Goal: Task Accomplishment & Management: Use online tool/utility

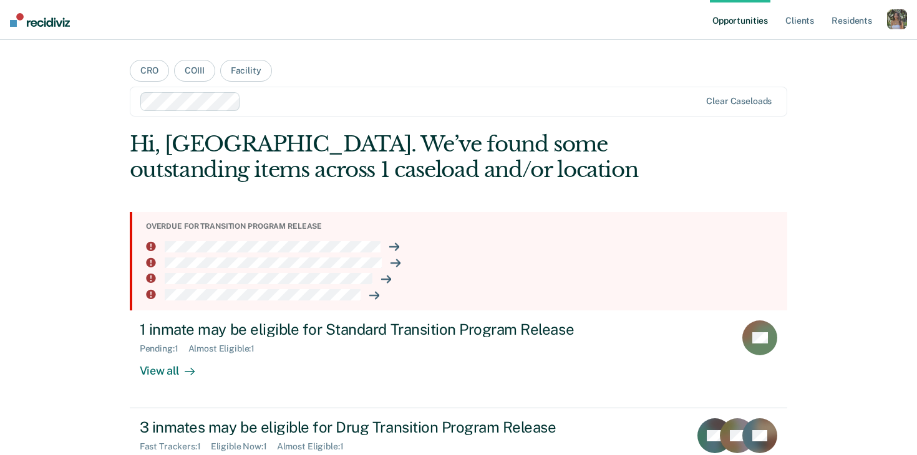
click at [894, 11] on div "button" at bounding box center [897, 19] width 20 height 20
click at [803, 49] on link "Profile" at bounding box center [847, 51] width 100 height 11
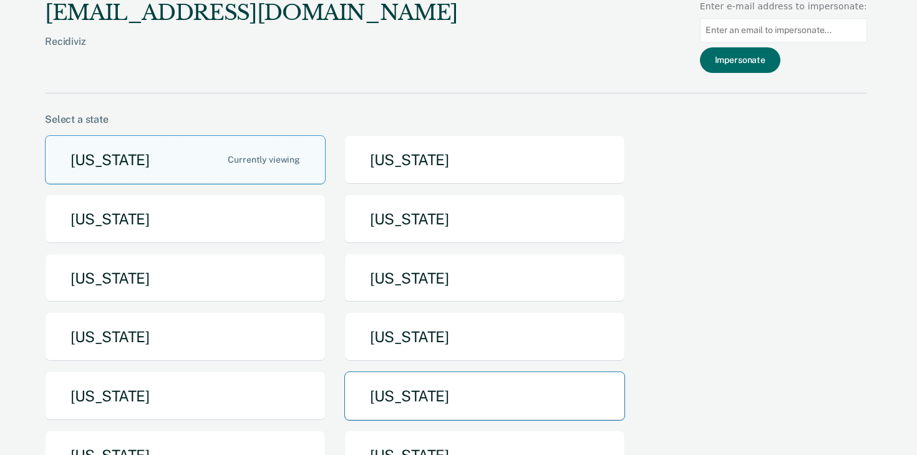
click at [416, 382] on button "[US_STATE]" at bounding box center [484, 396] width 281 height 49
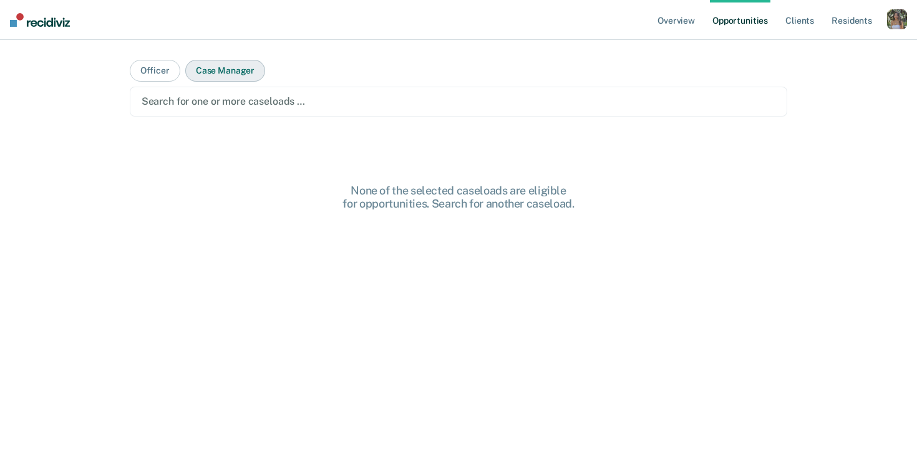
click at [206, 76] on button "Case Manager" at bounding box center [225, 71] width 80 height 22
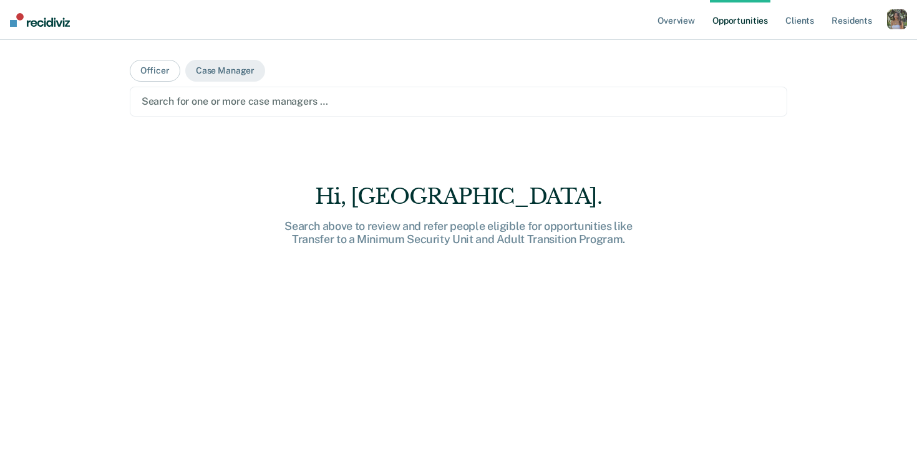
click at [211, 99] on div at bounding box center [459, 101] width 634 height 14
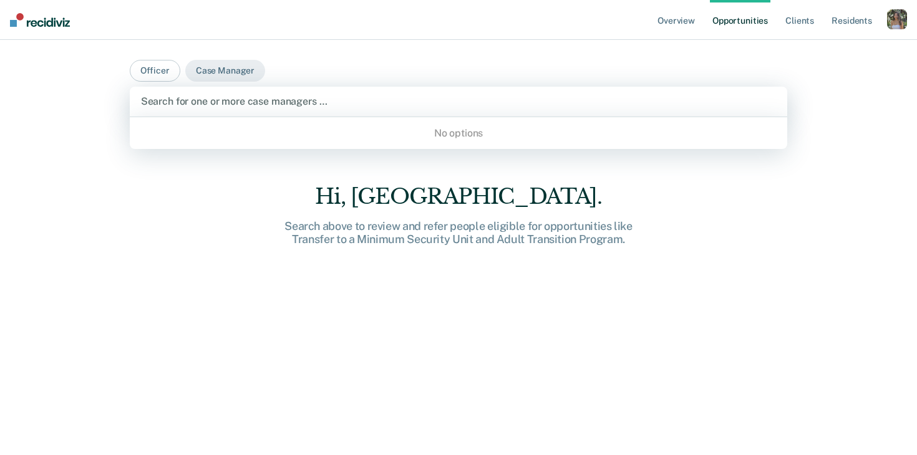
click at [172, 266] on div "Hi, [GEOGRAPHIC_DATA]. Search above to review and refer people eligible for opp…" at bounding box center [459, 342] width 658 height 316
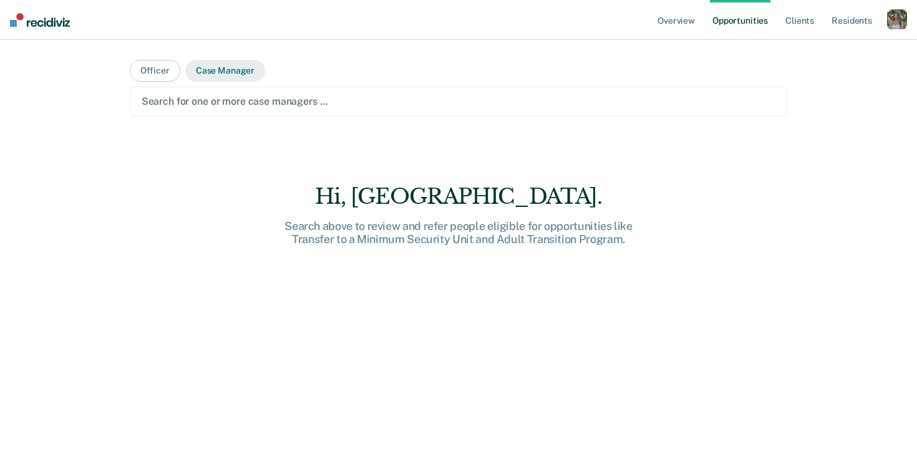
click at [219, 74] on button "Case Manager" at bounding box center [225, 71] width 80 height 22
click at [226, 102] on div at bounding box center [459, 101] width 634 height 14
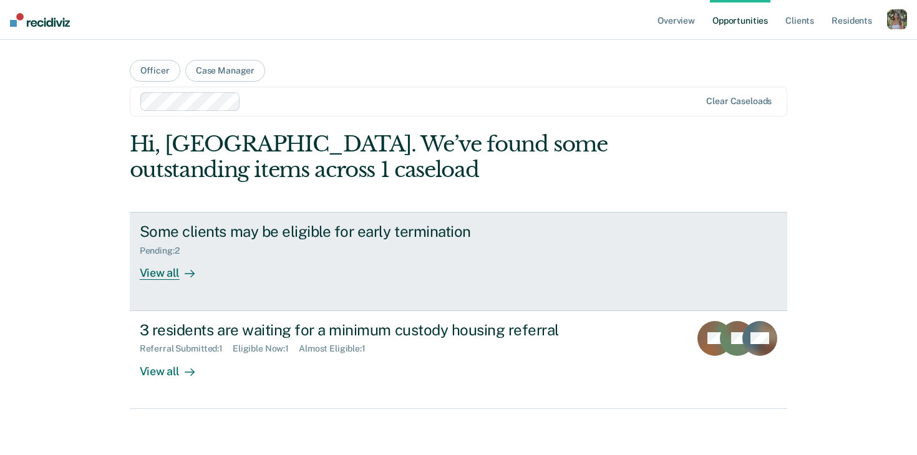
click at [278, 258] on div "Some clients may be eligible for early termination Pending : 2 View all" at bounding box center [374, 251] width 468 height 57
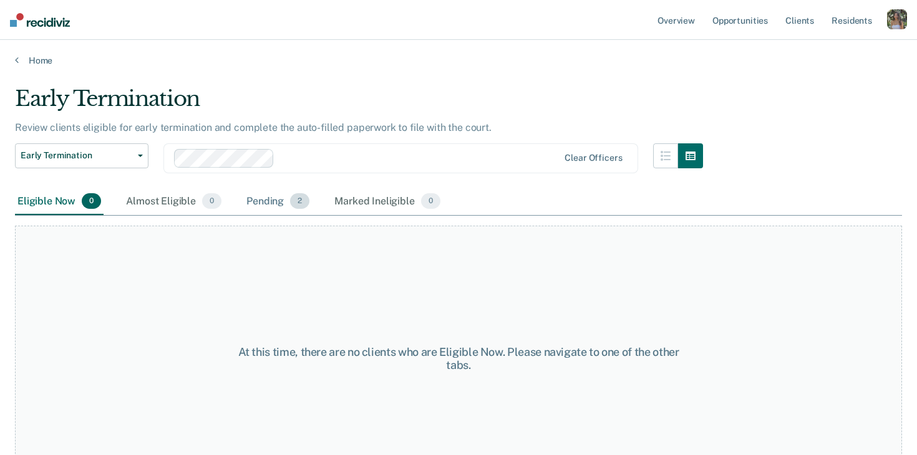
click at [273, 203] on div "Pending 2" at bounding box center [278, 201] width 68 height 27
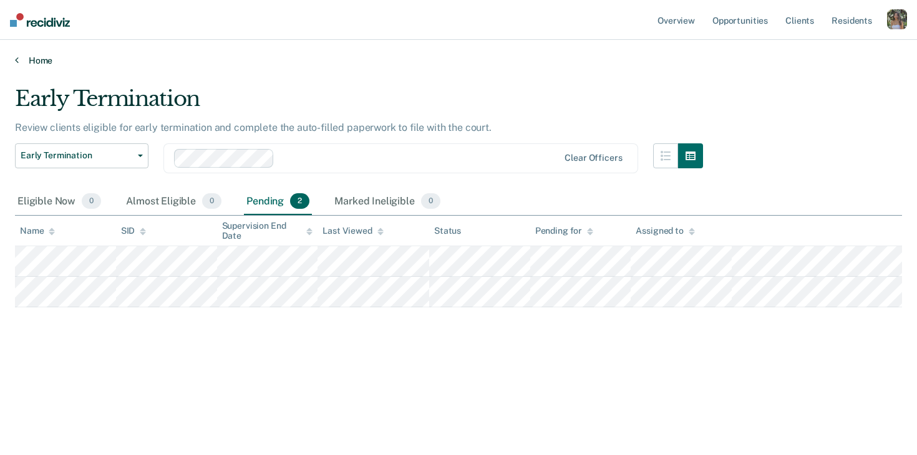
click at [41, 57] on link "Home" at bounding box center [458, 60] width 887 height 11
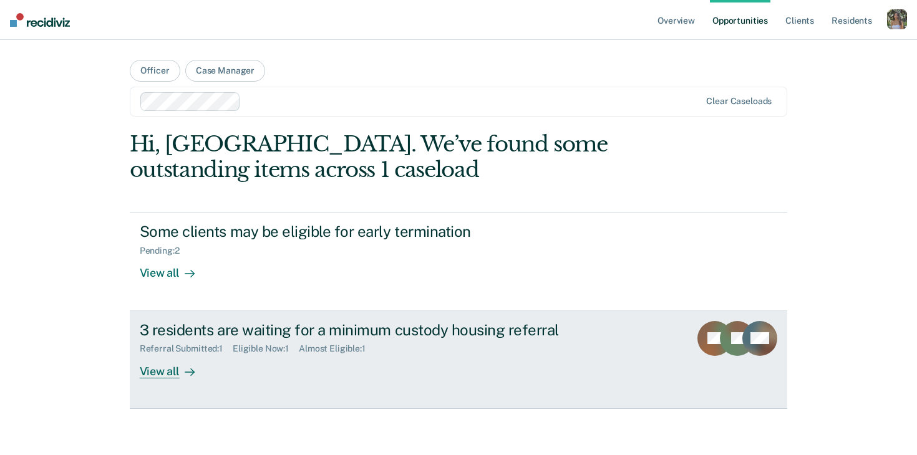
click at [265, 399] on link "3 residents are waiting for a minimum custody housing referral Referral Submitt…" at bounding box center [459, 360] width 658 height 98
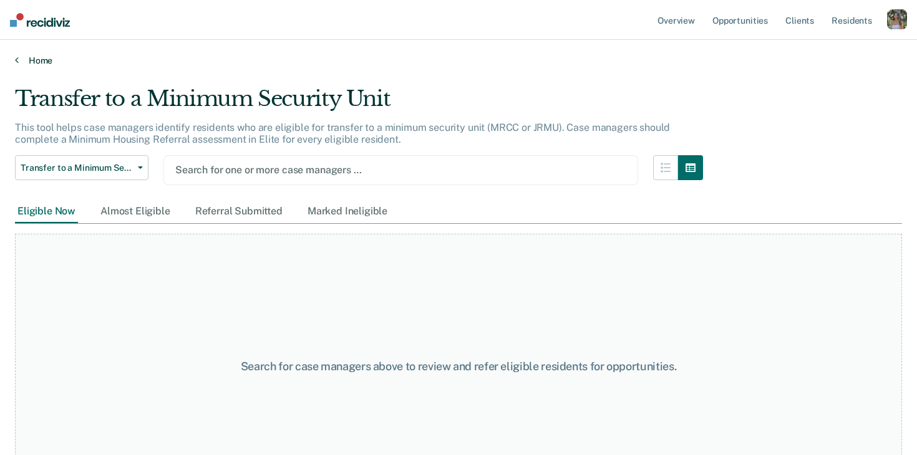
click at [19, 62] on link "Home" at bounding box center [458, 60] width 887 height 11
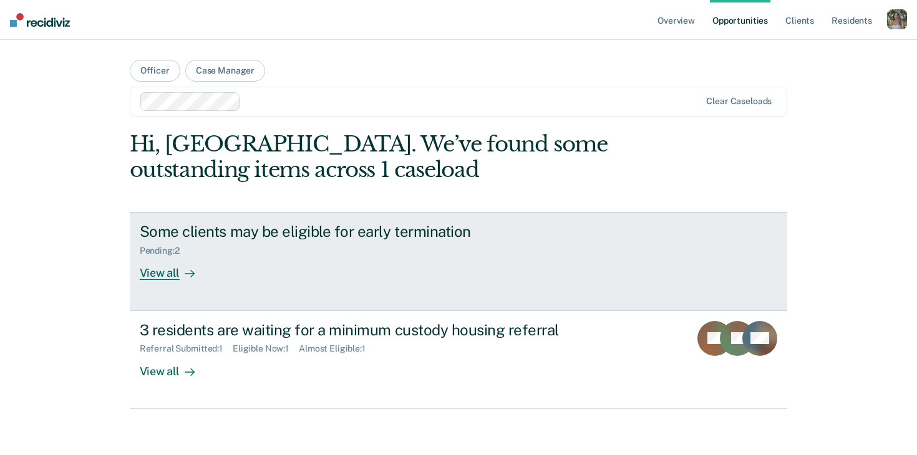
click at [165, 272] on div "View all" at bounding box center [175, 268] width 70 height 24
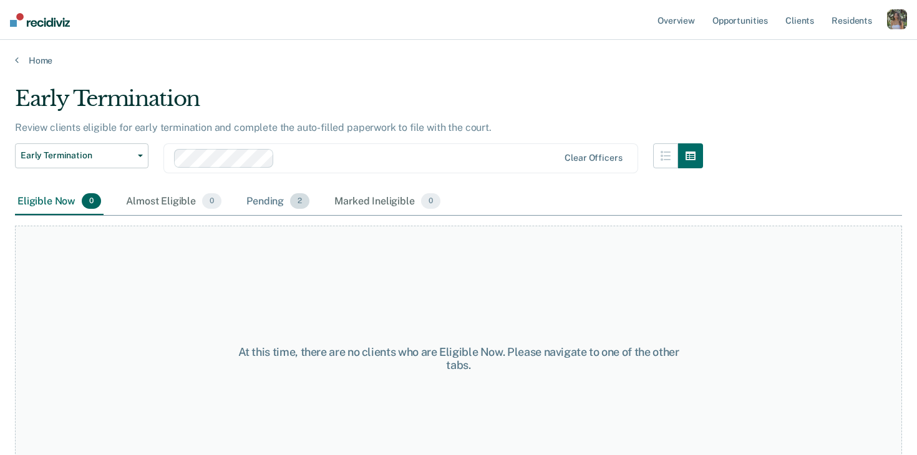
click at [268, 201] on div "Pending 2" at bounding box center [278, 201] width 68 height 27
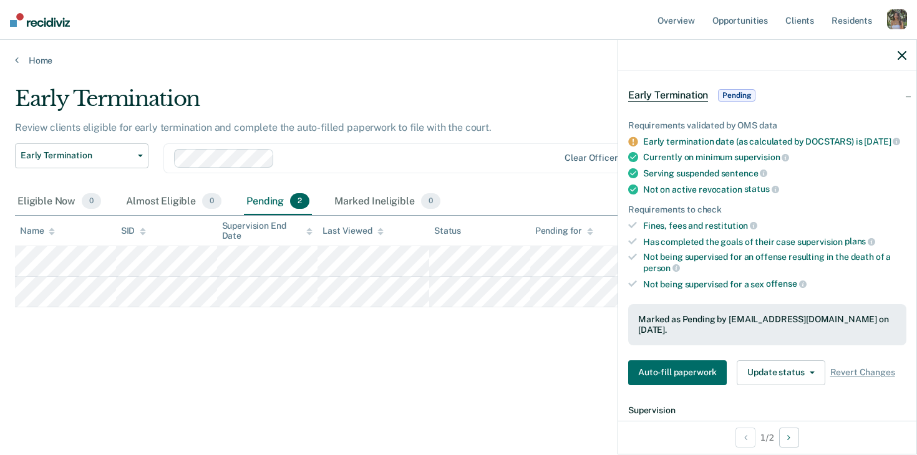
scroll to position [92, 0]
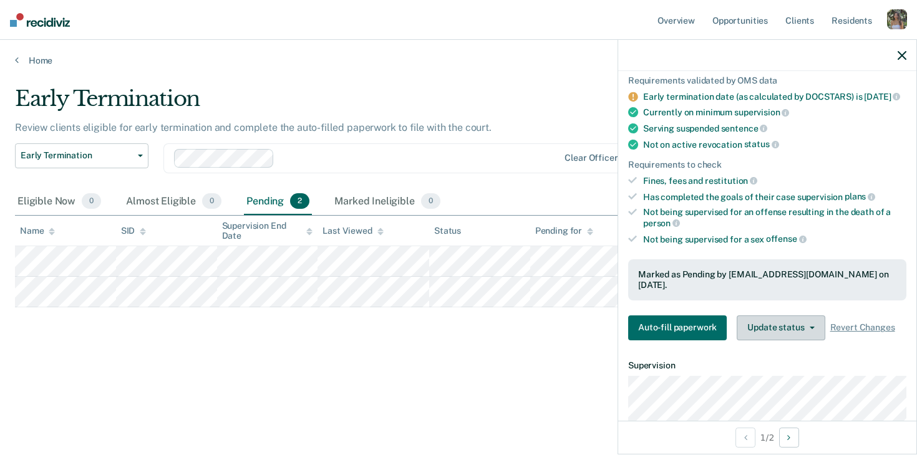
click at [767, 321] on button "Update status" at bounding box center [781, 328] width 88 height 25
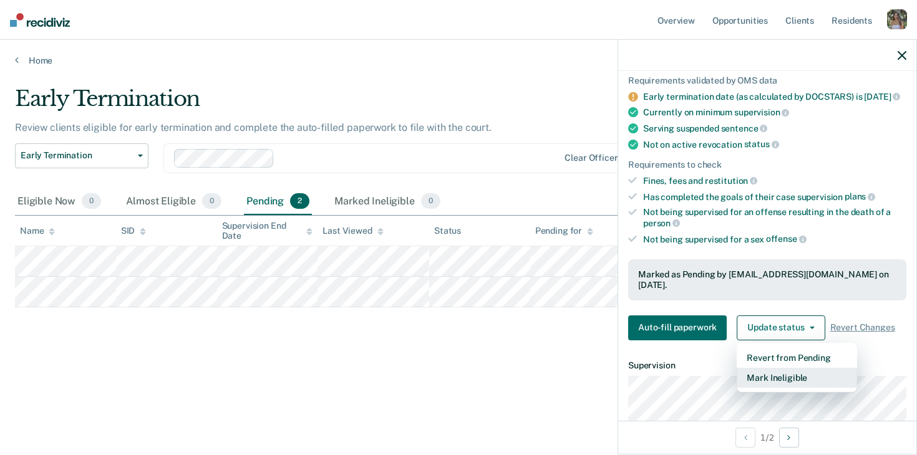
click at [782, 372] on button "Mark Ineligible" at bounding box center [797, 378] width 120 height 20
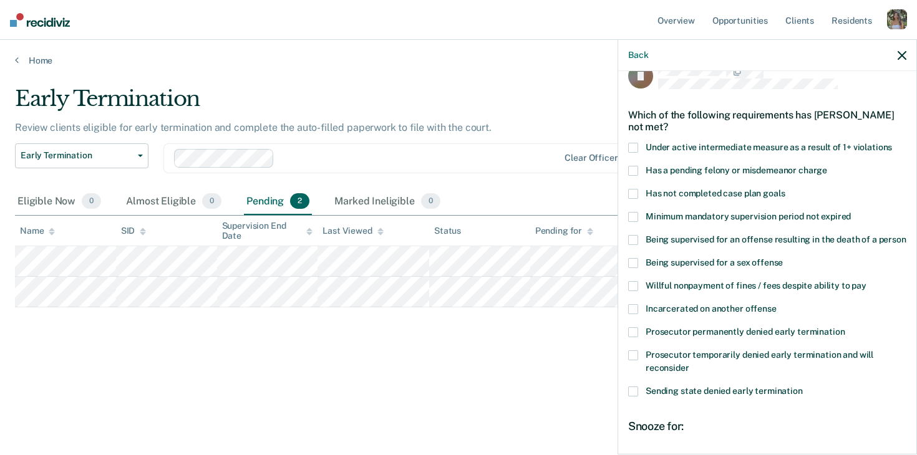
scroll to position [22, 0]
click at [633, 170] on span at bounding box center [633, 172] width 10 height 10
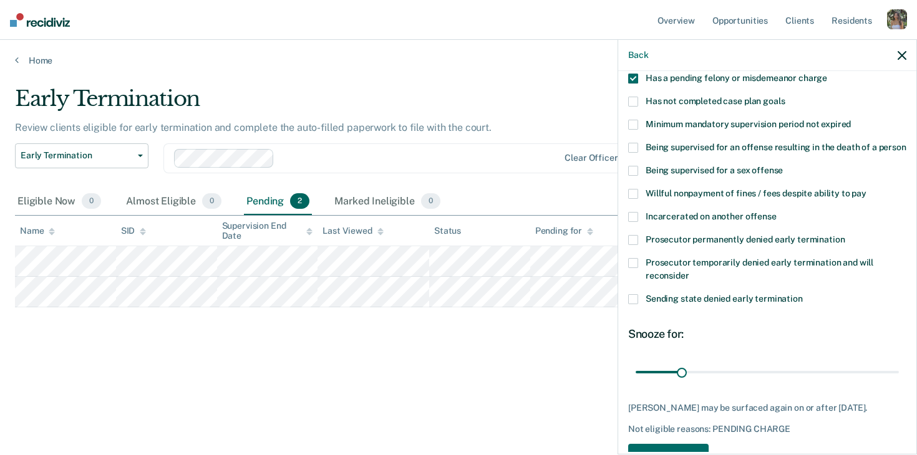
scroll to position [154, 0]
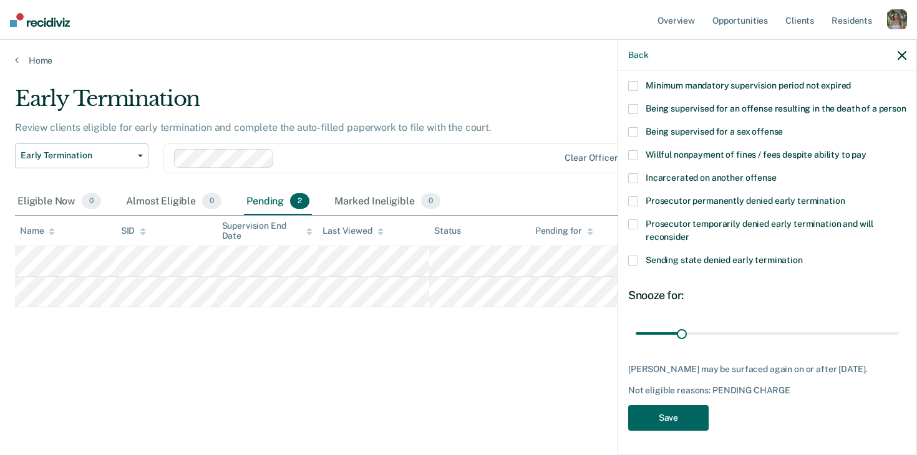
click at [679, 420] on button "Save" at bounding box center [668, 418] width 80 height 26
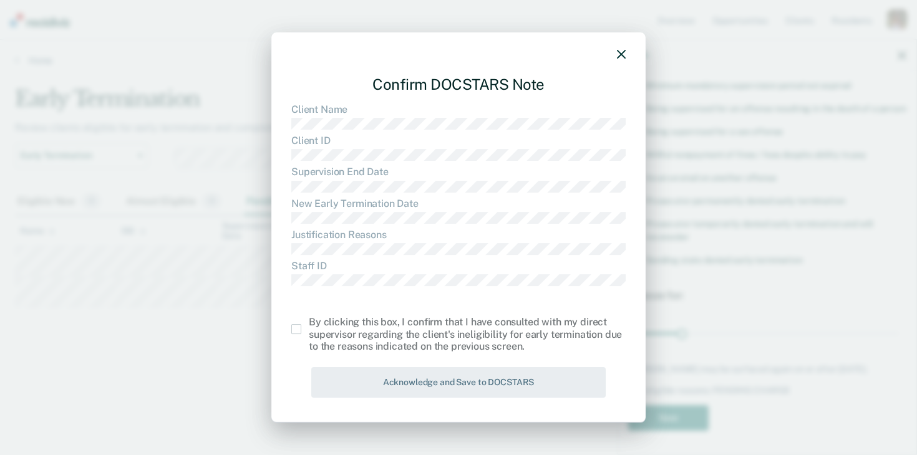
click at [301, 331] on label at bounding box center [299, 329] width 17 height 10
click at [309, 324] on input "checkbox" at bounding box center [309, 324] width 0 height 0
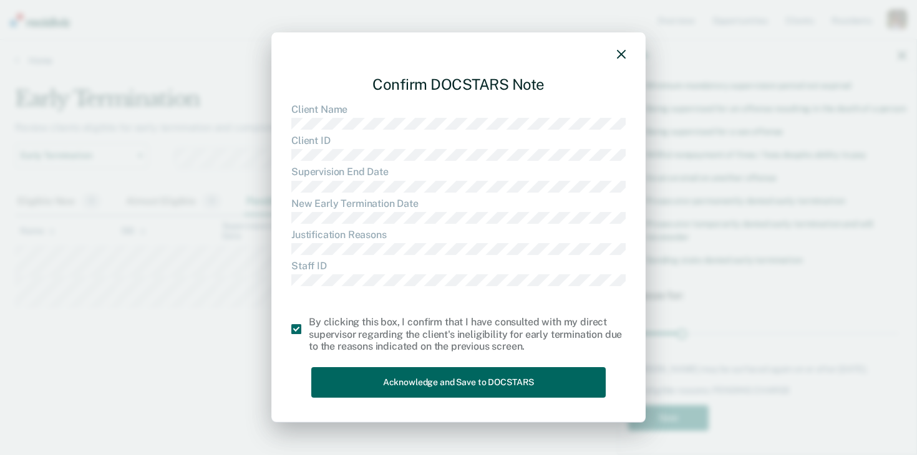
click at [463, 385] on button "Acknowledge and Save to DOCSTARS" at bounding box center [458, 382] width 294 height 31
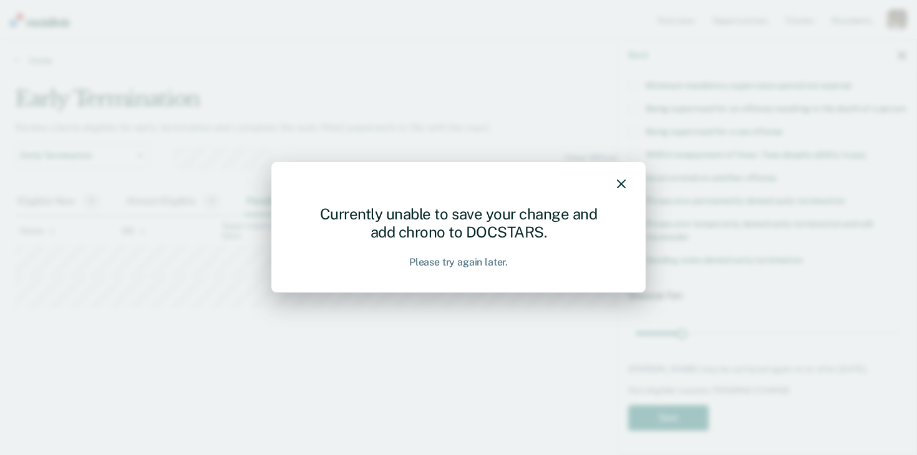
click at [621, 188] on icon "button" at bounding box center [621, 184] width 9 height 9
